Goal: Check status

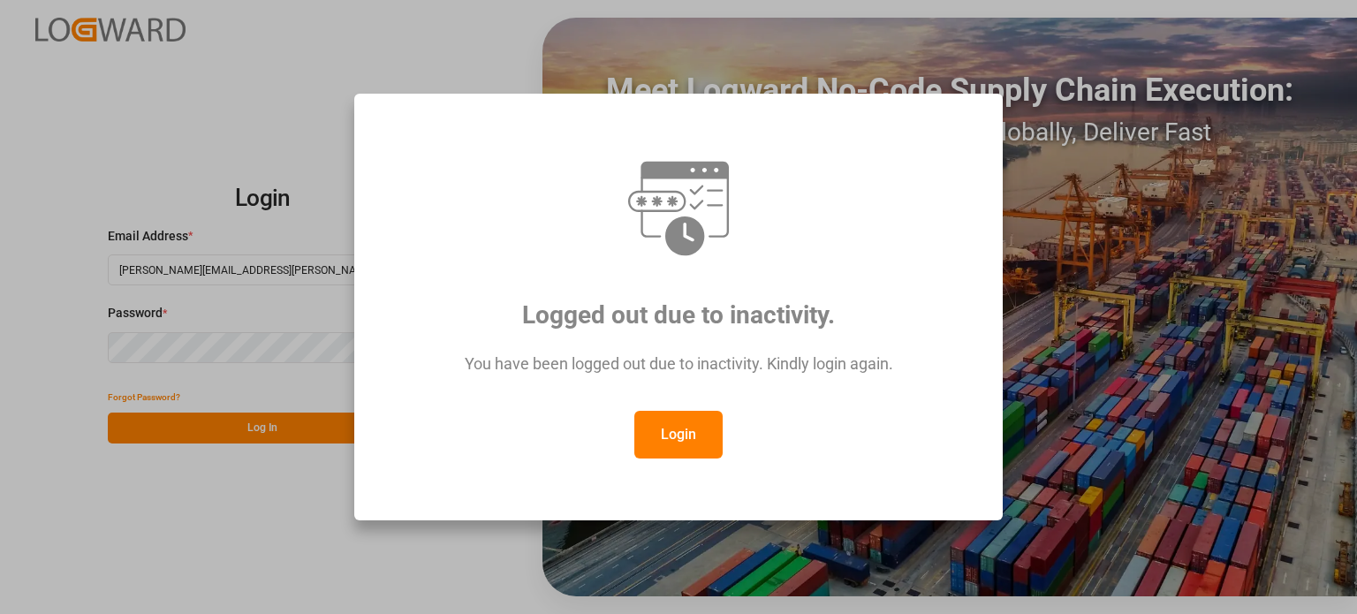
click at [679, 444] on button "Login" at bounding box center [678, 435] width 88 height 48
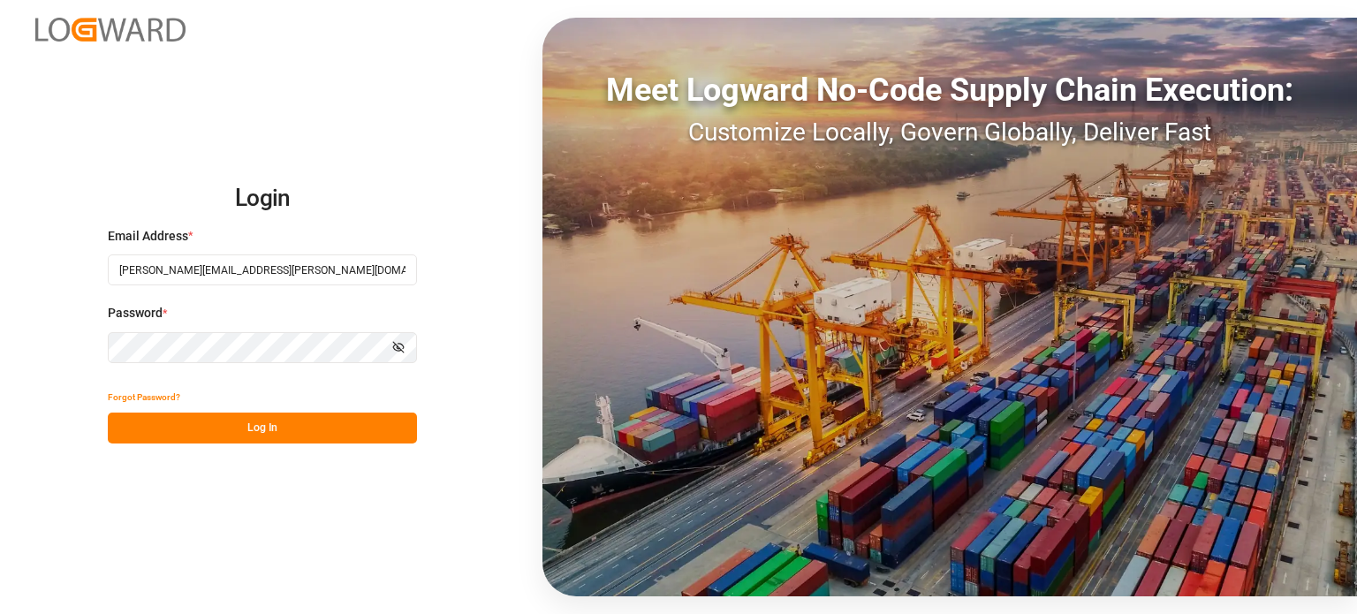
click at [279, 423] on button "Log In" at bounding box center [262, 428] width 309 height 31
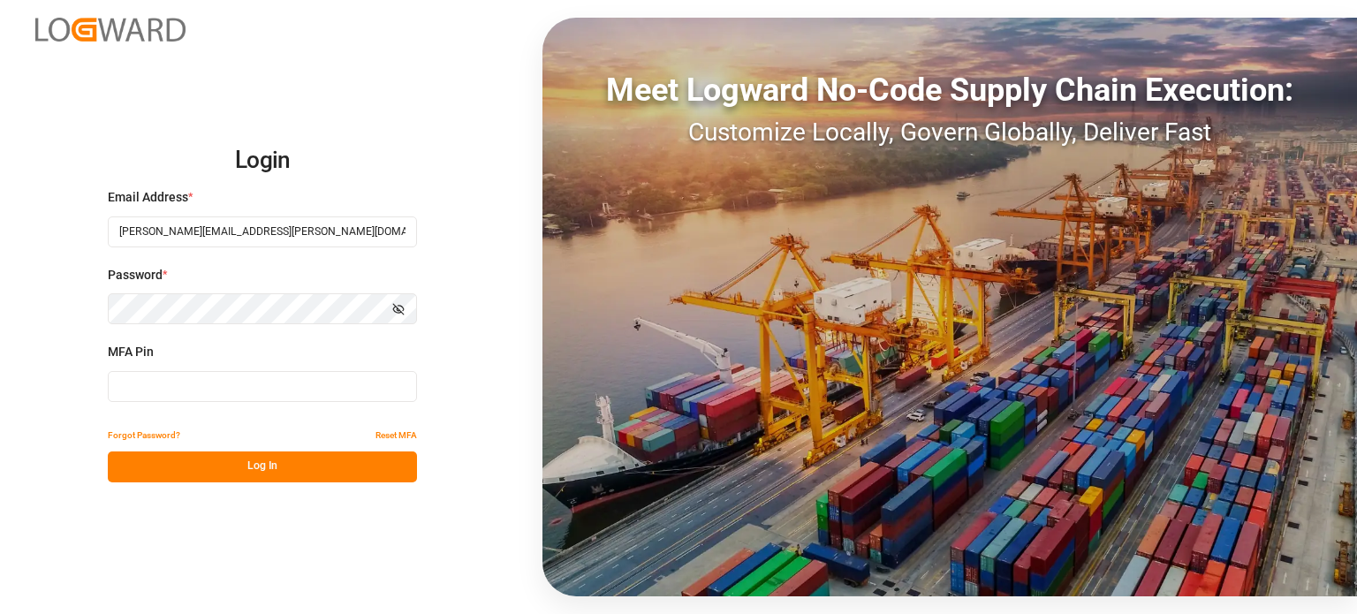
click at [242, 388] on input at bounding box center [262, 386] width 309 height 31
type input "651173"
click at [260, 474] on button "Log In" at bounding box center [262, 467] width 309 height 31
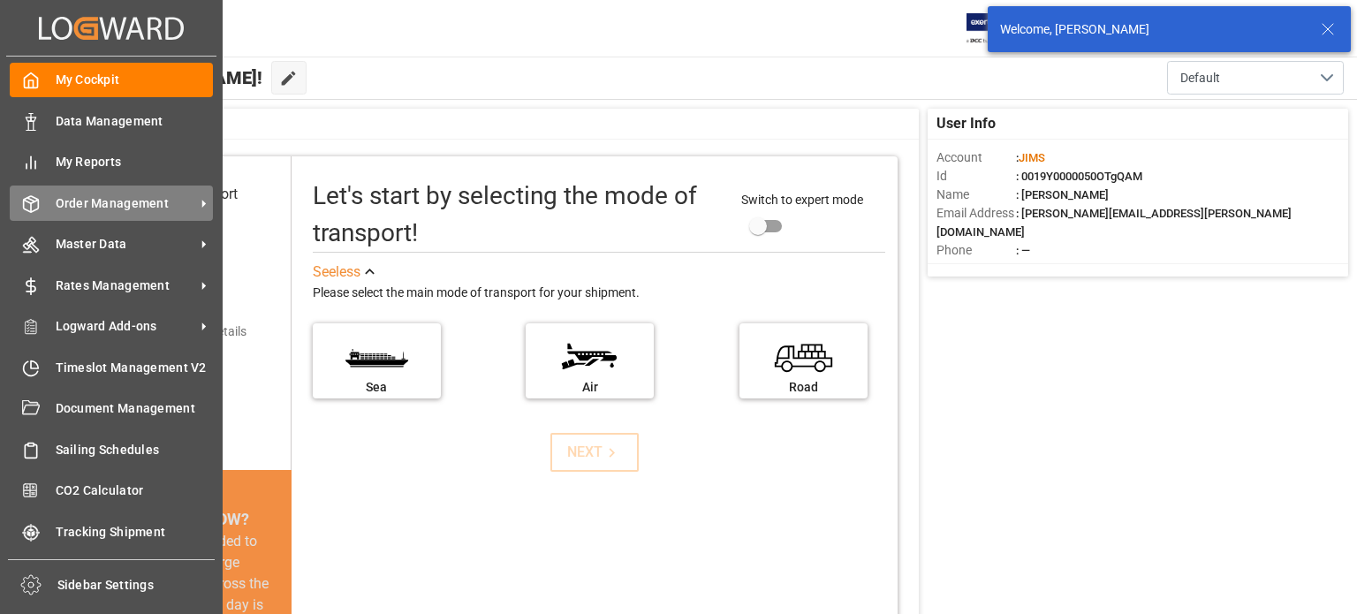
click at [110, 194] on div "Order Management Order Management" at bounding box center [111, 203] width 203 height 34
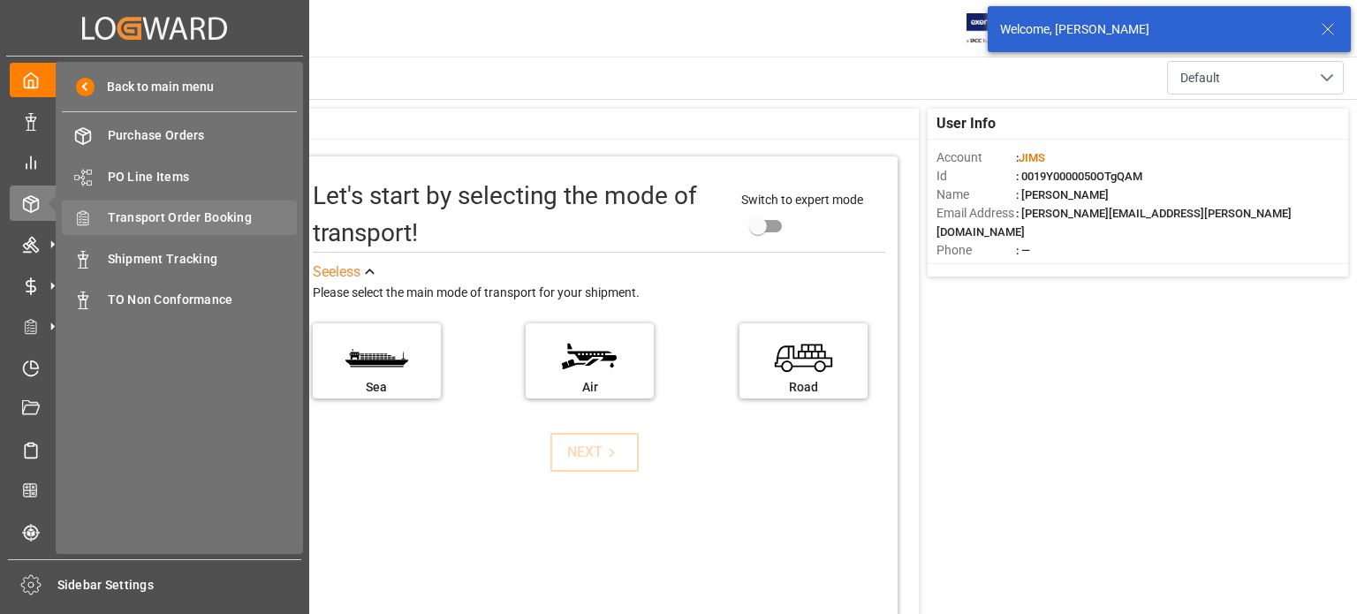
click at [177, 216] on span "Transport Order Booking" at bounding box center [203, 218] width 190 height 19
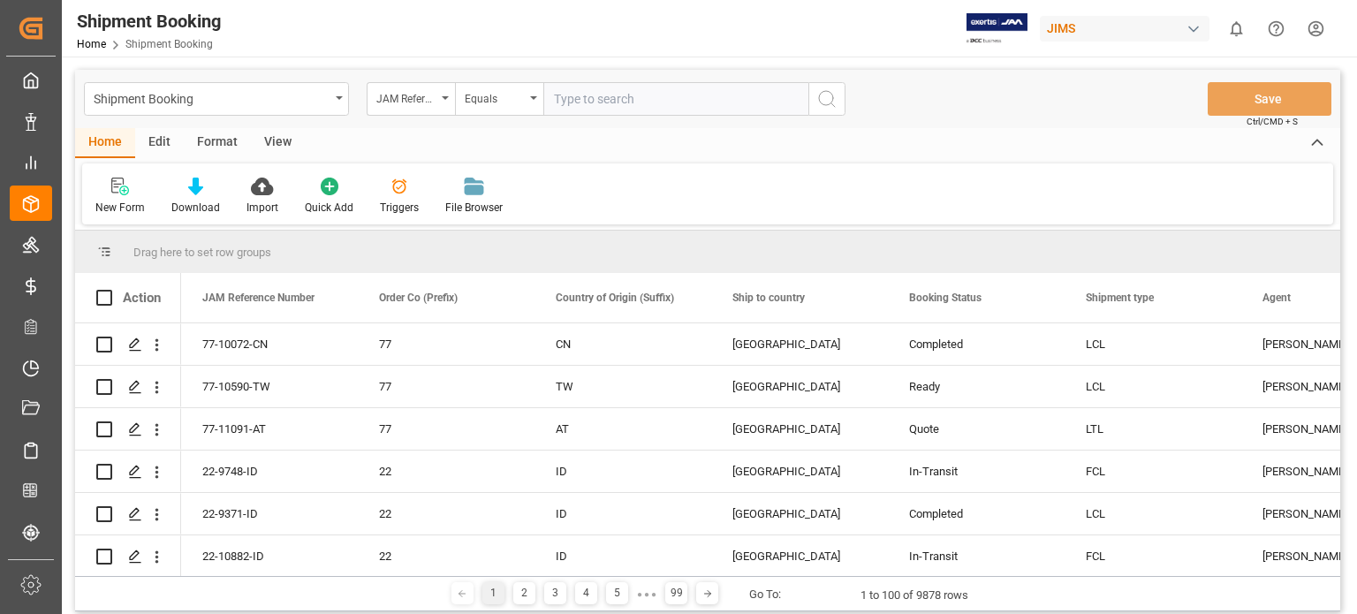
click at [649, 95] on input "text" at bounding box center [675, 99] width 265 height 34
type input "77-10999-us"
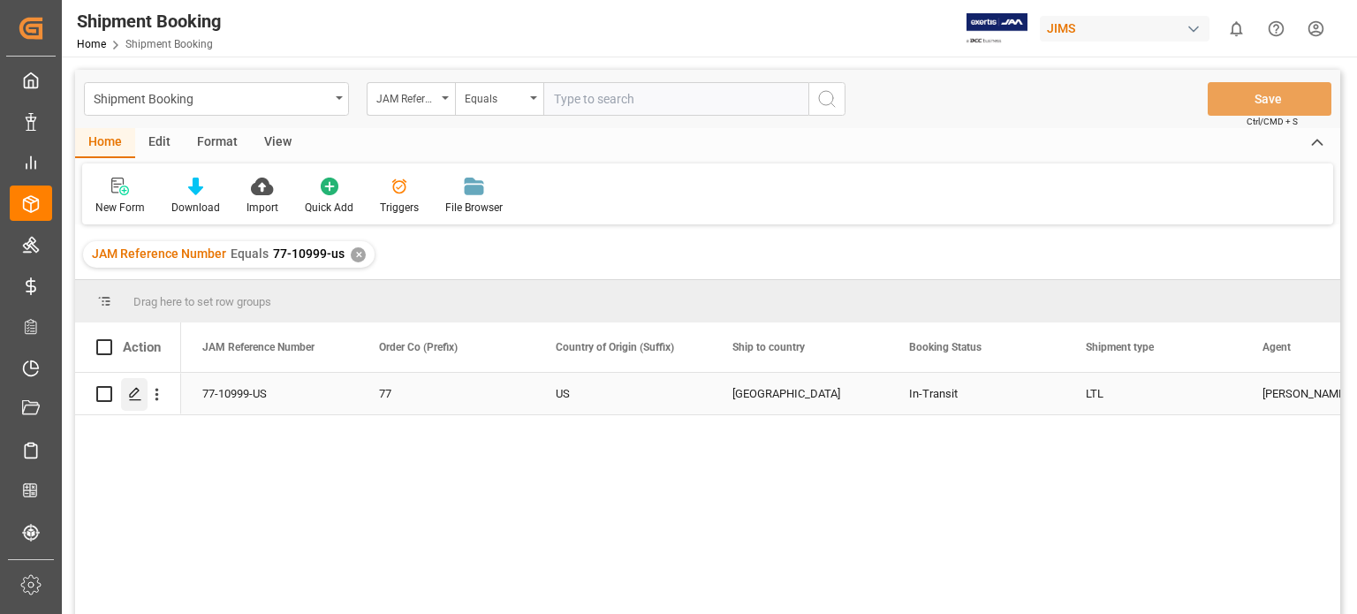
click at [137, 389] on polygon "Press SPACE to select this row." at bounding box center [134, 393] width 9 height 9
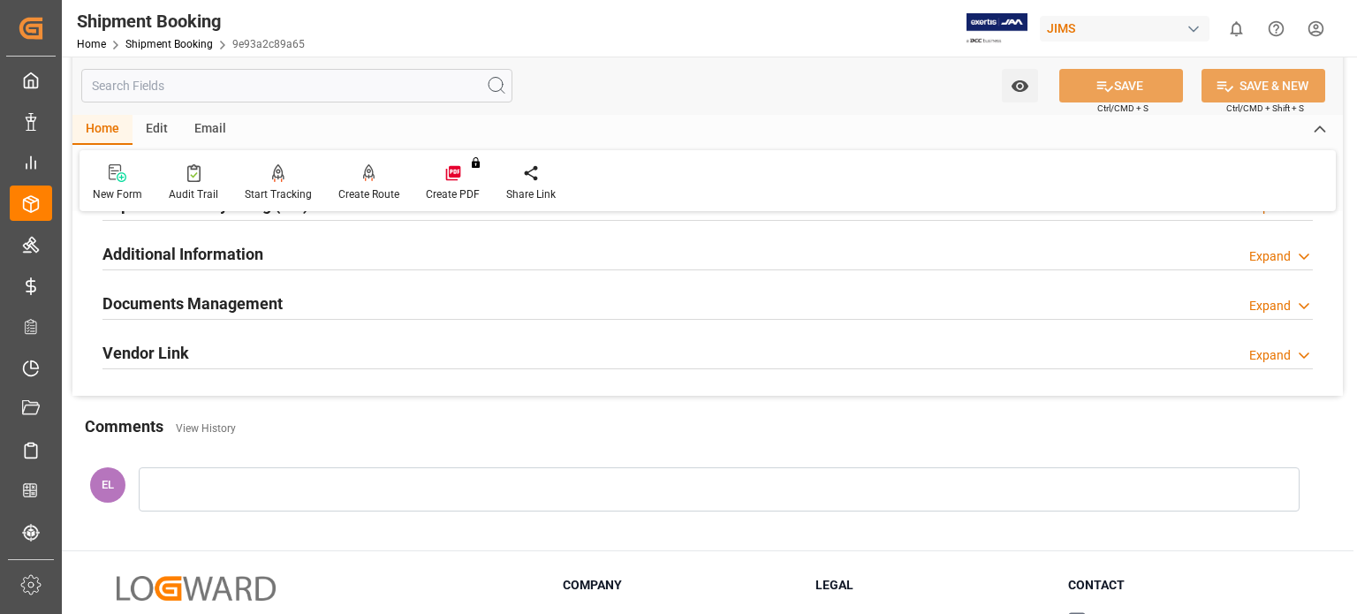
scroll to position [588, 0]
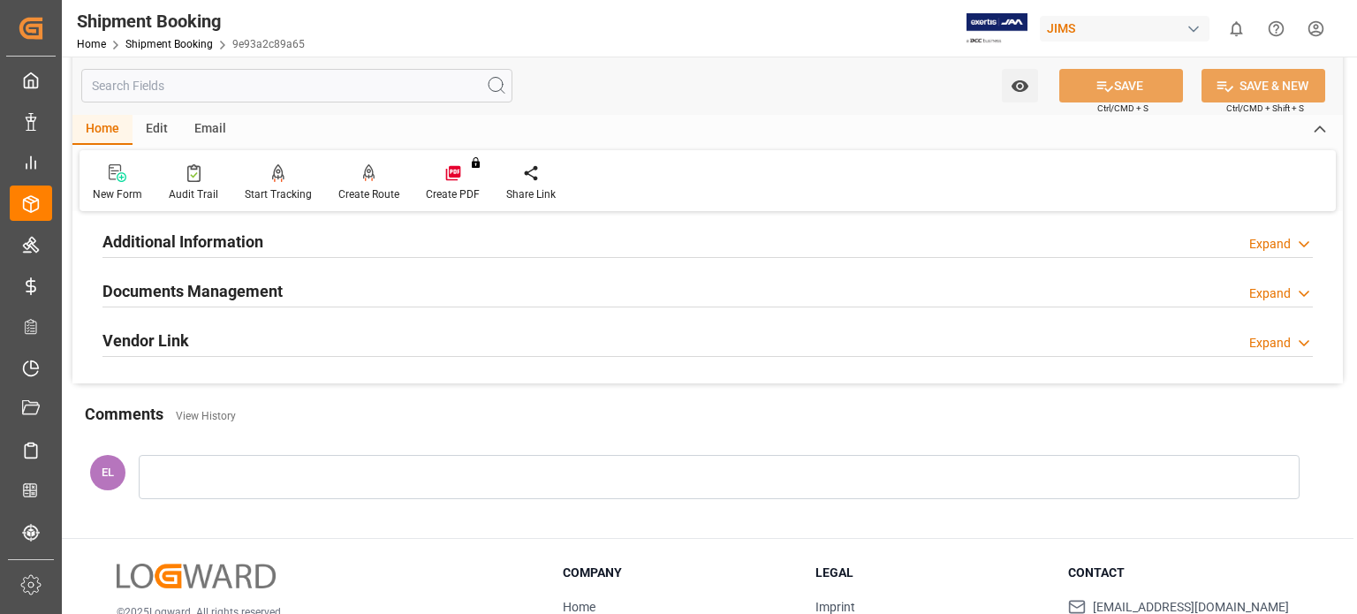
click at [187, 292] on h2 "Documents Management" at bounding box center [192, 291] width 180 height 24
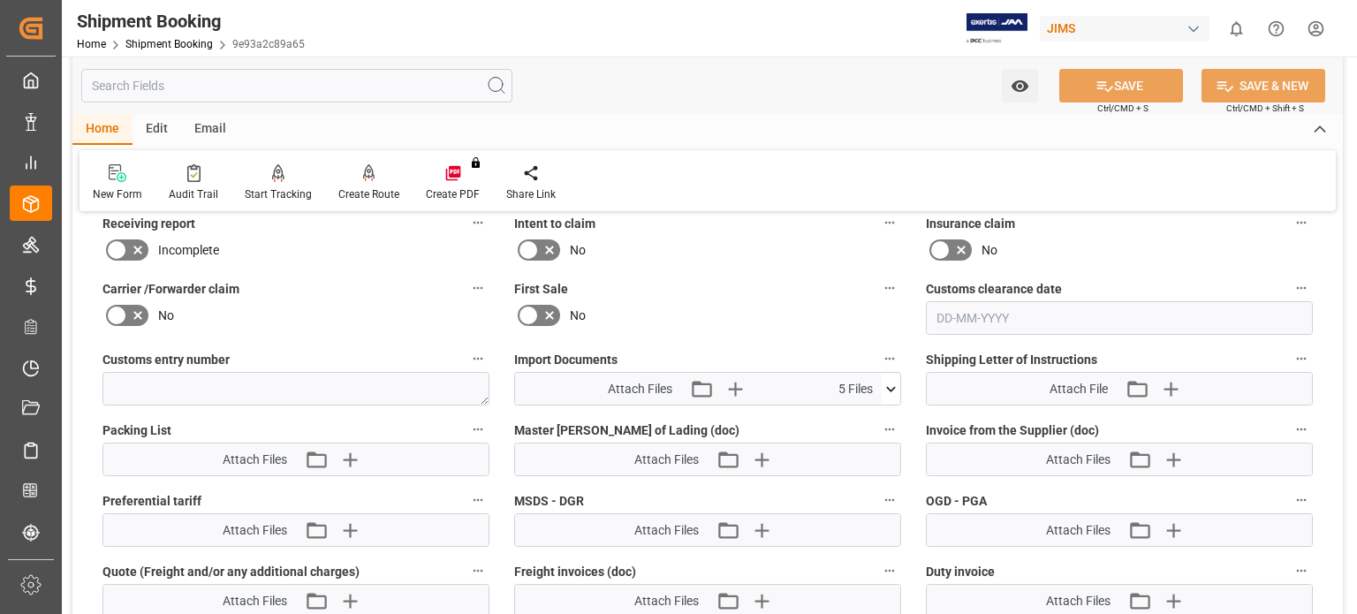
scroll to position [884, 0]
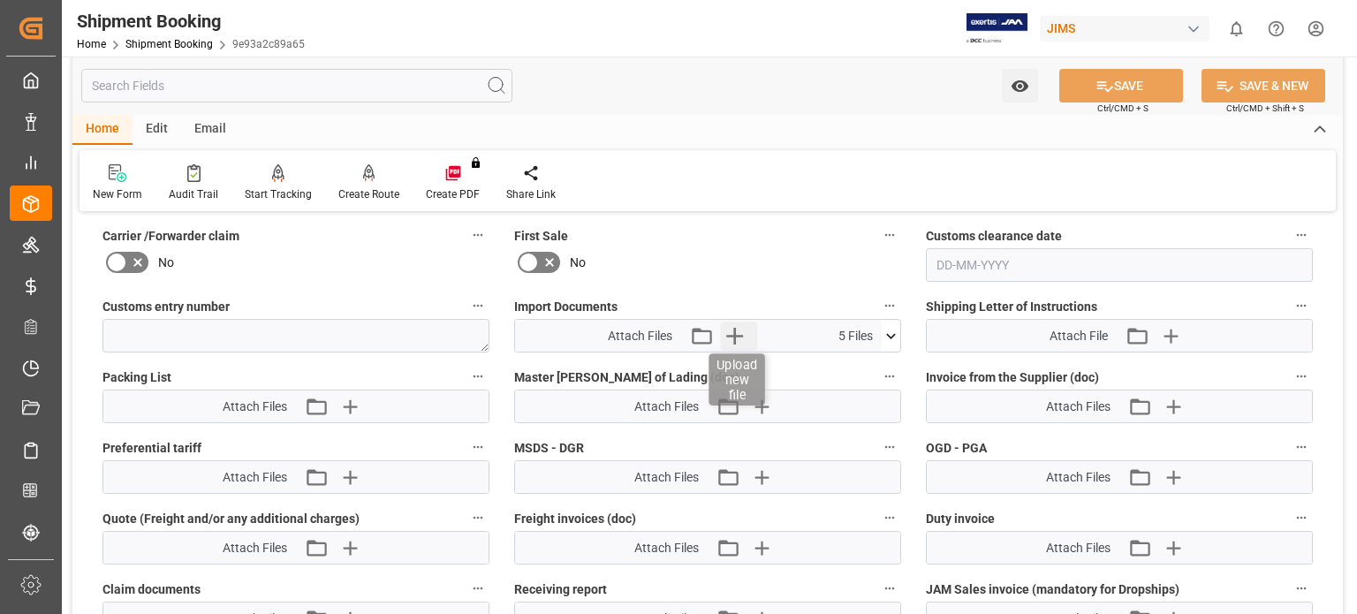
click at [736, 330] on icon "button" at bounding box center [735, 336] width 28 height 28
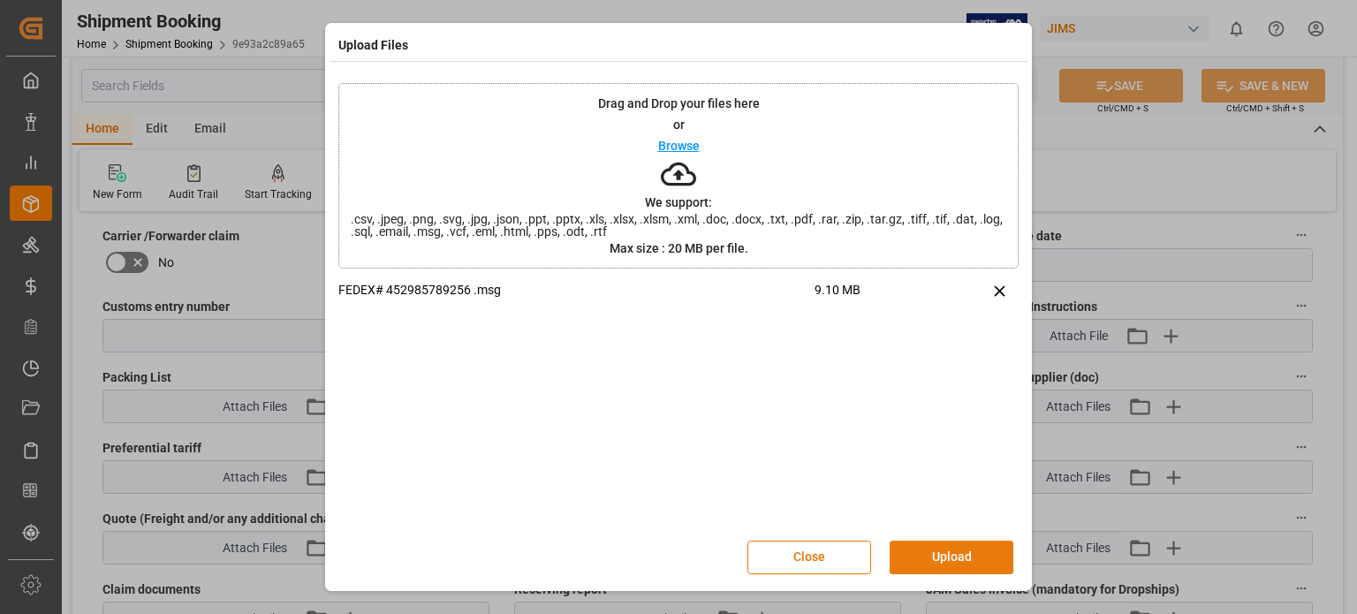
click at [964, 559] on button "Upload" at bounding box center [952, 558] width 124 height 34
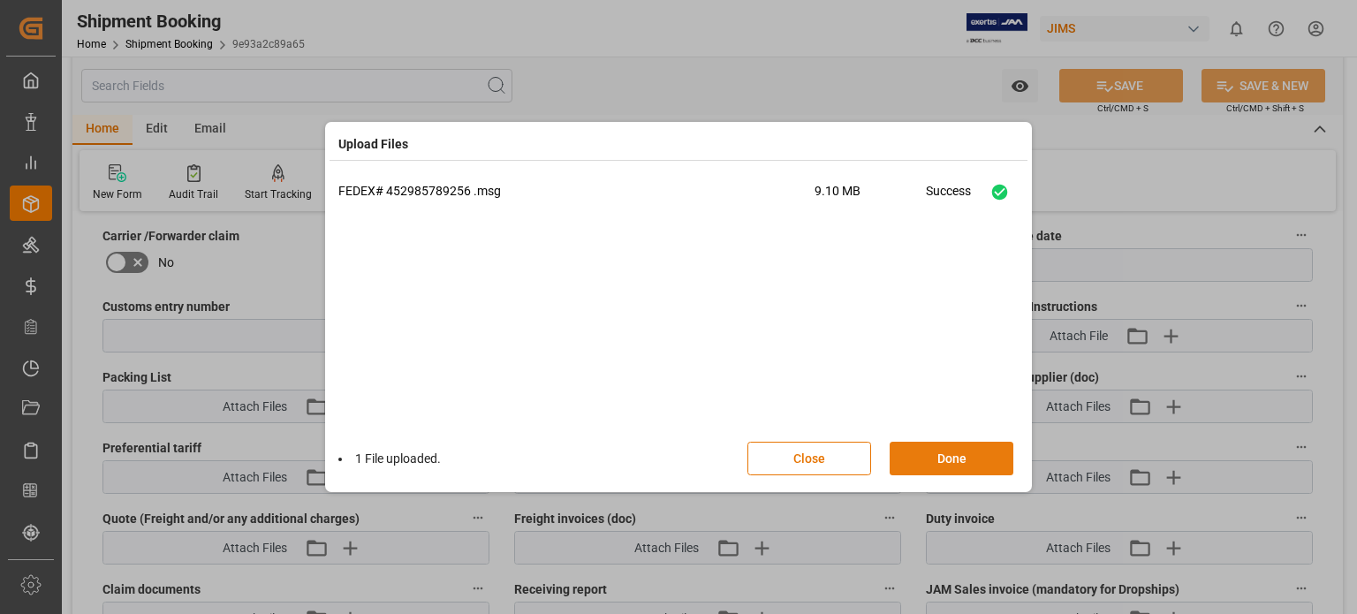
click at [930, 459] on button "Done" at bounding box center [952, 459] width 124 height 34
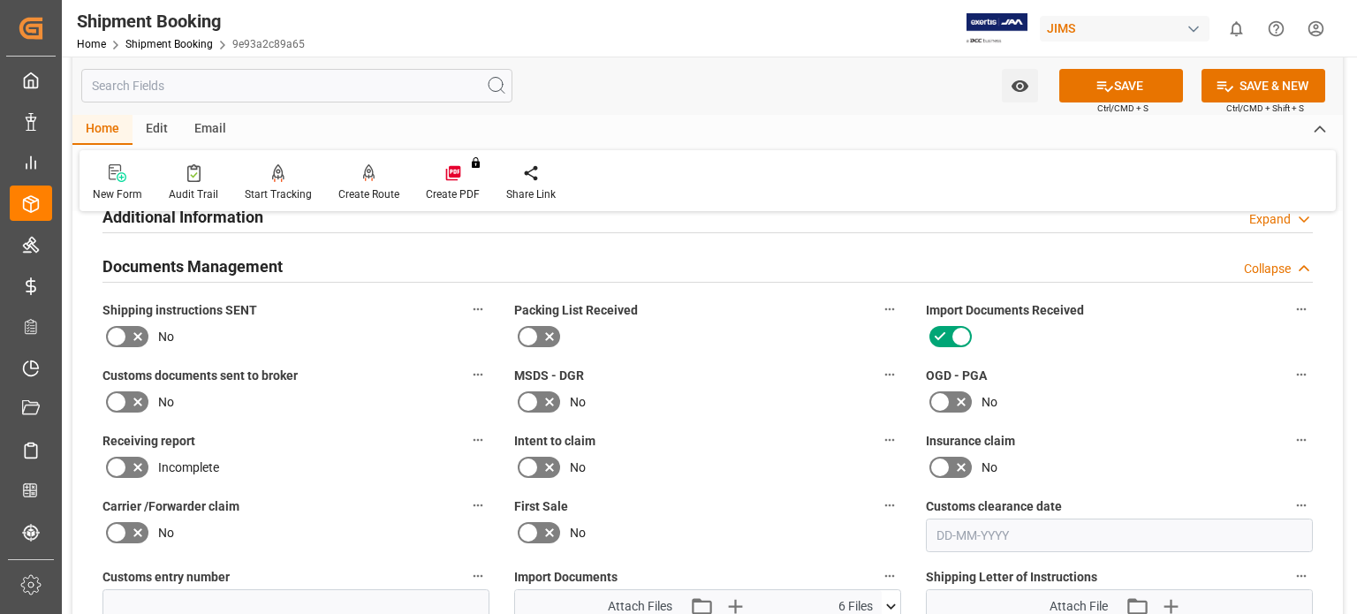
scroll to position [588, 0]
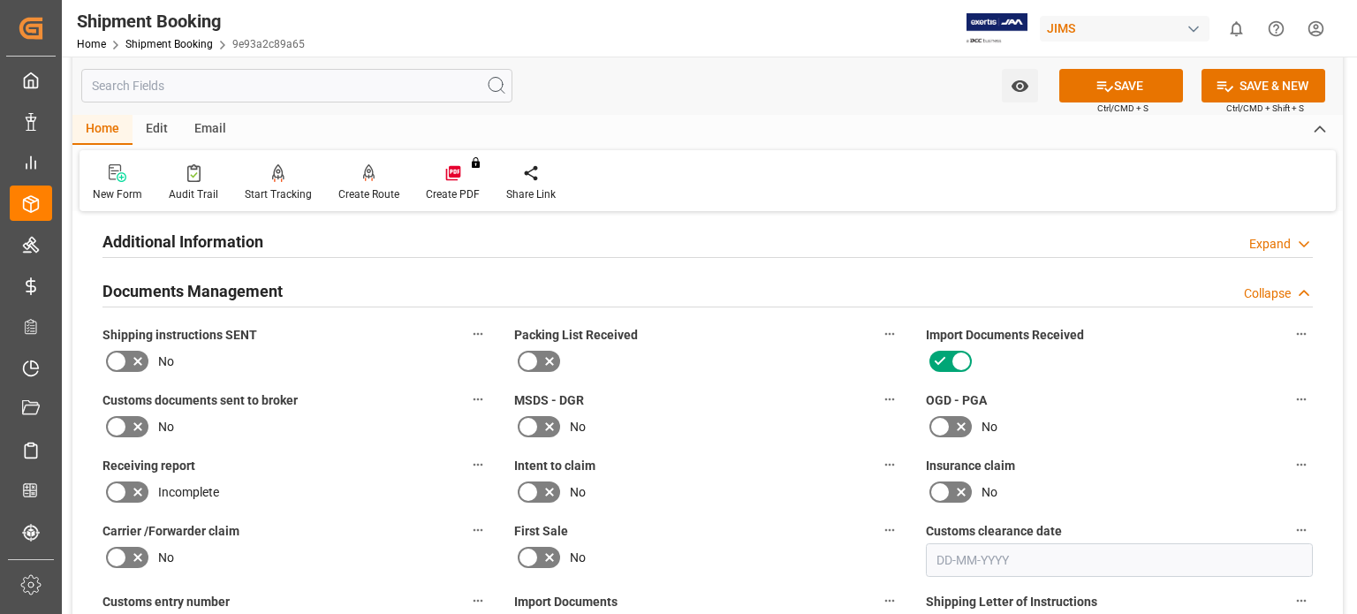
click at [129, 421] on icon at bounding box center [137, 426] width 21 height 21
click at [0, 0] on input "checkbox" at bounding box center [0, 0] width 0 height 0
click at [1133, 80] on button "SAVE" at bounding box center [1121, 86] width 124 height 34
